Goal: Transaction & Acquisition: Purchase product/service

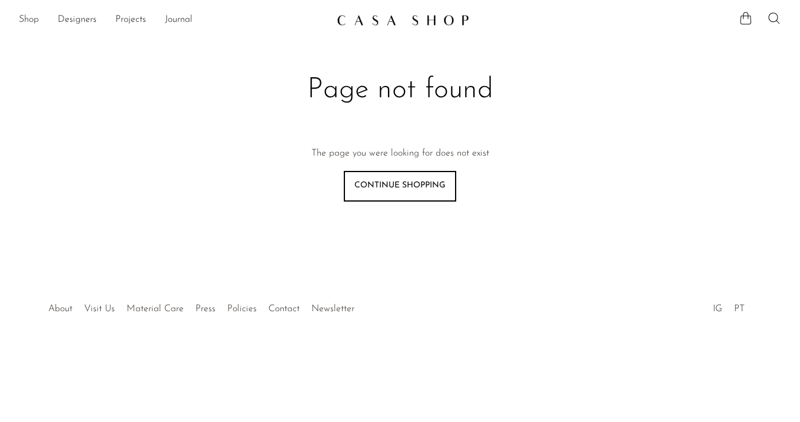
click at [28, 18] on link "Shop" at bounding box center [29, 19] width 20 height 15
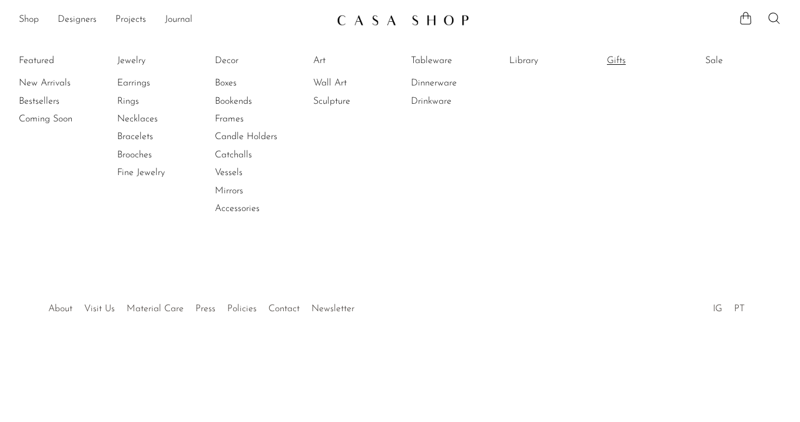
click at [622, 60] on link "Gifts" at bounding box center [651, 60] width 88 height 13
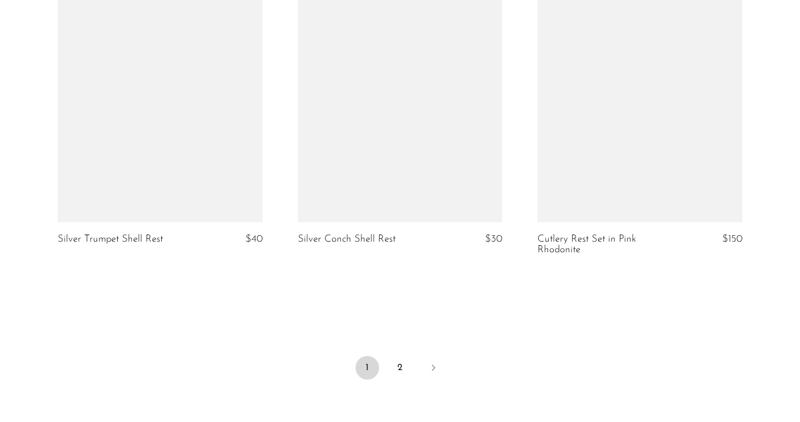
scroll to position [4068, 0]
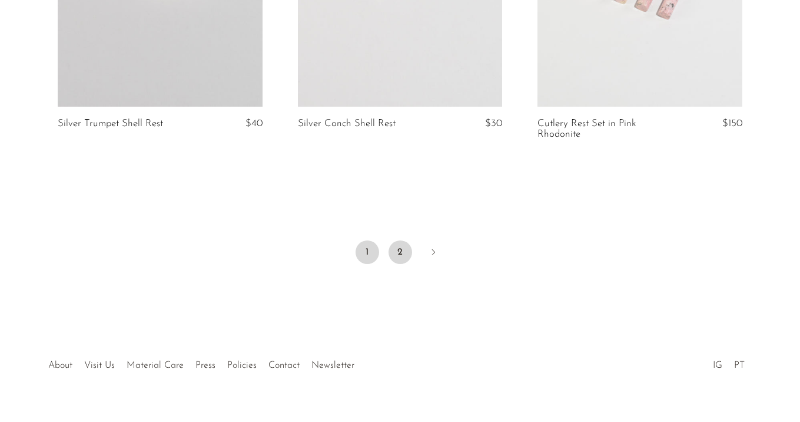
click at [393, 240] on link "2" at bounding box center [401, 252] width 24 height 24
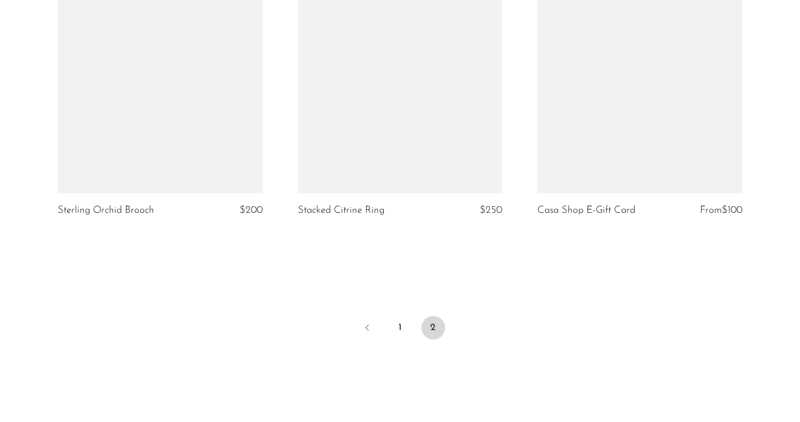
scroll to position [3020, 0]
